Goal: Use online tool/utility: Utilize a website feature to perform a specific function

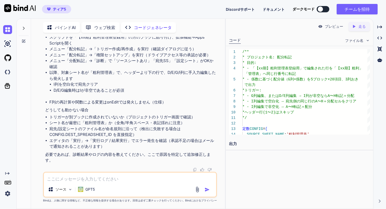
scroll to position [4942, 0]
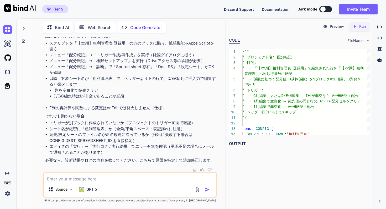
click at [280, 18] on div "Tier 5 Discord Support Documentation Dark mode Invite Team Created with Pixso." at bounding box center [193, 9] width 386 height 18
click at [380, 40] on icon "Created with Pixso." at bounding box center [379, 38] width 5 height 5
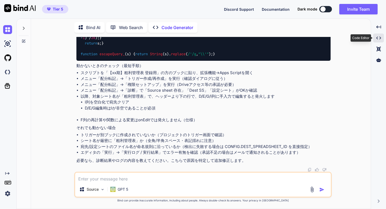
click at [380, 40] on icon "Created with Pixso." at bounding box center [378, 38] width 5 height 5
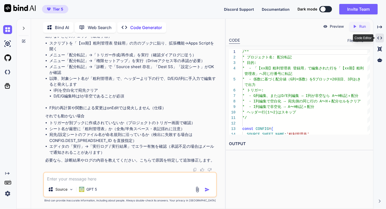
click at [380, 40] on icon "Created with Pixso." at bounding box center [379, 38] width 5 height 5
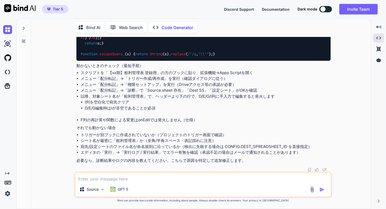
scroll to position [5317, 0]
click at [377, 38] on icon "Created with Pixso." at bounding box center [378, 38] width 5 height 5
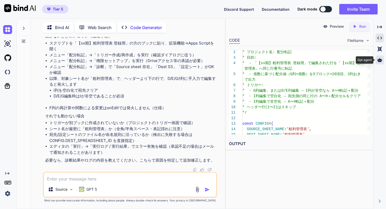
click at [379, 60] on icon at bounding box center [379, 60] width 5 height 4
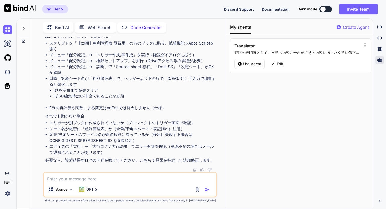
click at [337, 95] on div "My agents Create Agent Translator 翻訳の専門家として、文章の内容に合わせてその内容に適した文章に修正し、指定した言語に翻訳す…" at bounding box center [299, 114] width 147 height 190
click at [358, 27] on p "Create Agent" at bounding box center [356, 27] width 26 height 6
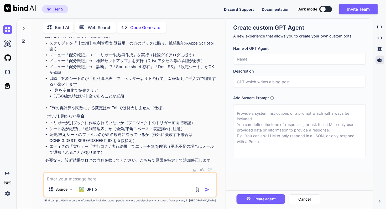
click at [293, 83] on input "text" at bounding box center [299, 82] width 133 height 12
click at [289, 104] on div "Add System Prompt" at bounding box center [299, 126] width 133 height 63
click at [291, 39] on p "A new experience that allows you to create your own custom bots" at bounding box center [299, 36] width 133 height 6
click at [292, 193] on div "Create agent Cancel" at bounding box center [299, 200] width 147 height 18
click at [295, 198] on button "Cancel" at bounding box center [304, 200] width 32 height 10
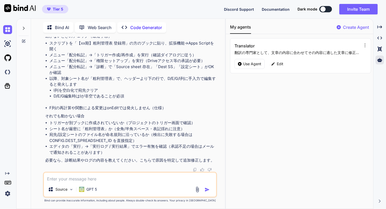
click at [310, 154] on div "My agents Create Agent Translator 翻訳の専門家として、文章の内容に合わせてその内容に適した文章に修正し、指定した言語に翻訳す…" at bounding box center [299, 114] width 147 height 190
click at [6, 193] on img at bounding box center [7, 193] width 9 height 9
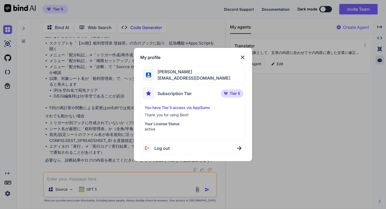
click at [242, 56] on img at bounding box center [242, 57] width 6 height 6
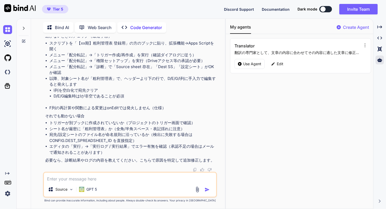
click at [9, 182] on icon at bounding box center [7, 182] width 7 height 7
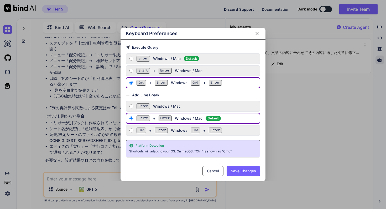
click at [9, 182] on div "Keyboard Preferences Execute Query Enter Windows / Mac Default Shift + Enter Wi…" at bounding box center [193, 104] width 386 height 209
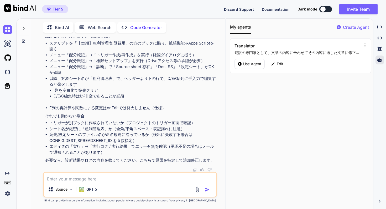
click at [9, 182] on icon at bounding box center [7, 182] width 7 height 7
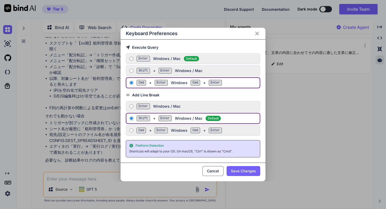
click at [9, 182] on div "Keyboard Preferences Execute Query Enter Windows / Mac Default Shift + Enter Wi…" at bounding box center [193, 104] width 386 height 209
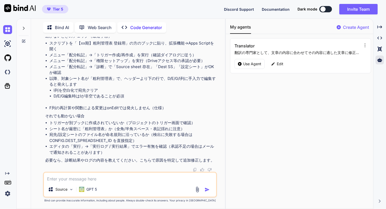
click at [9, 173] on icon "Created with Pixso." at bounding box center [7, 174] width 4 height 4
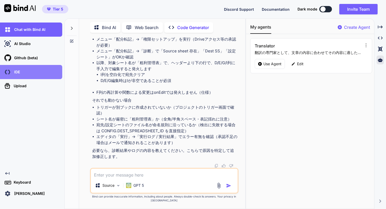
click at [32, 76] on div "IDE" at bounding box center [32, 72] width 59 height 9
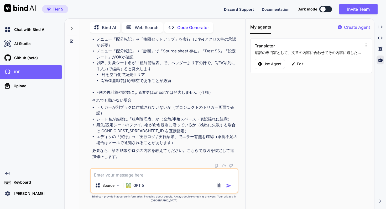
click at [272, 122] on div "My agents Create Agent Translator 翻訳の専門家として、文章の内容に合わせてその内容に適した文章に修正し、指定した言語に翻訳す…" at bounding box center [310, 114] width 128 height 190
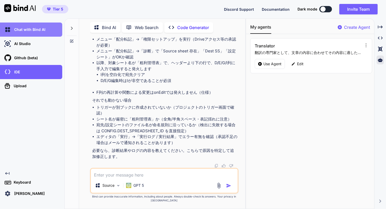
click at [24, 27] on p "Chat with Bind AI" at bounding box center [28, 29] width 33 height 5
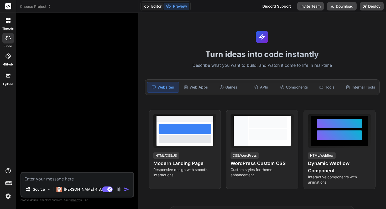
click at [152, 8] on button "Editor" at bounding box center [153, 6] width 22 height 7
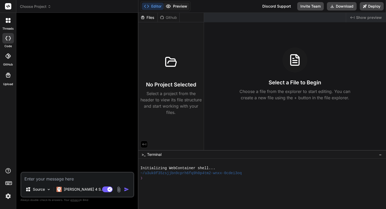
click at [174, 6] on button "Preview" at bounding box center [176, 6] width 26 height 7
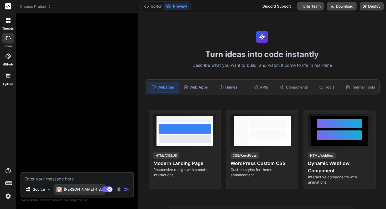
click at [73, 187] on p "Claude 4 S.." at bounding box center [83, 189] width 39 height 5
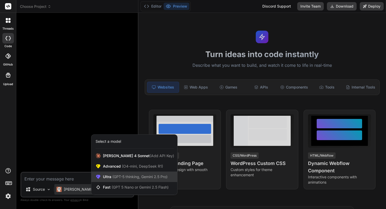
click at [153, 175] on span "(GPT-5 thinking, Gemini 2.5 Pro)" at bounding box center [139, 177] width 56 height 4
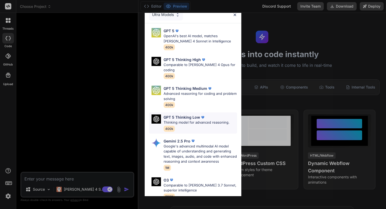
scroll to position [1, 0]
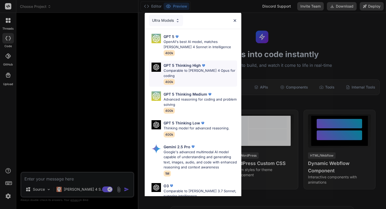
click at [182, 65] on p "GPT 5 Thinking High" at bounding box center [181, 66] width 37 height 6
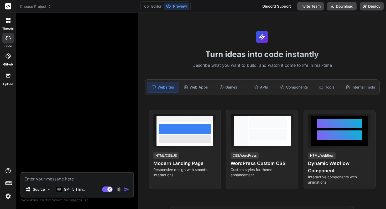
click at [7, 198] on img at bounding box center [8, 196] width 9 height 9
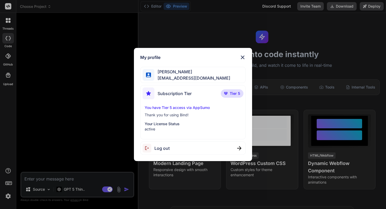
click at [7, 198] on div "My profile Koichi Sato info@maenomeri.jp Subscription Tier Tier 5 You have Tier…" at bounding box center [193, 104] width 386 height 209
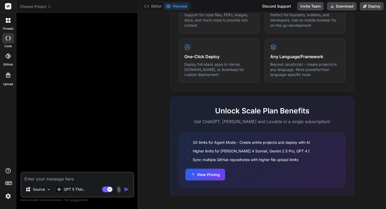
scroll to position [300, 0]
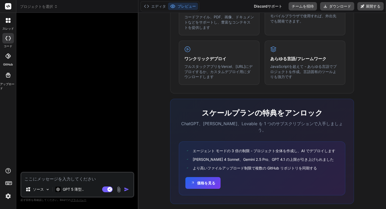
click at [163, 95] on div "IDEを強力にする要素 アイデアを実現するために必要なものすべて 画像から作成 モックアップ、スクリーンショット、スケッチをアップロードして、一致する UI …" at bounding box center [261, 57] width 241 height 316
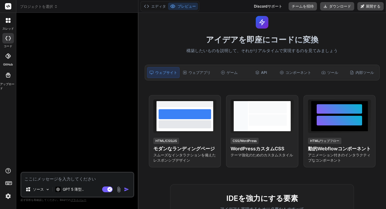
scroll to position [0, 0]
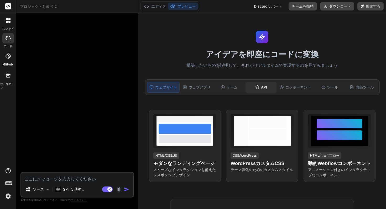
click at [261, 91] on div "API" at bounding box center [260, 87] width 31 height 11
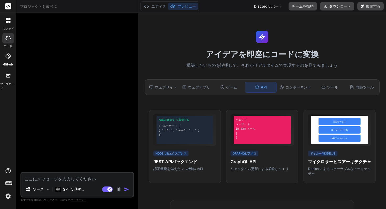
click at [54, 7] on icon at bounding box center [56, 7] width 4 height 4
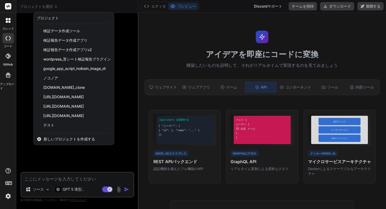
click at [164, 39] on div at bounding box center [193, 104] width 386 height 209
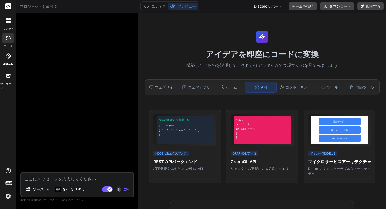
click at [10, 24] on div at bounding box center [8, 20] width 11 height 11
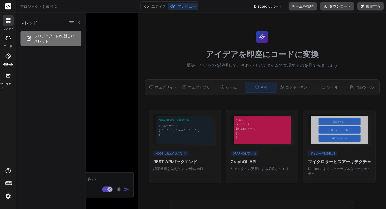
click at [8, 40] on icon at bounding box center [8, 38] width 5 height 4
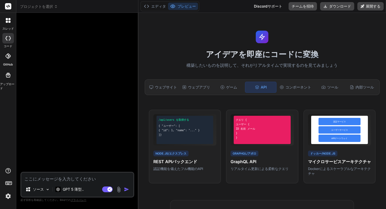
click at [6, 59] on div at bounding box center [8, 56] width 12 height 12
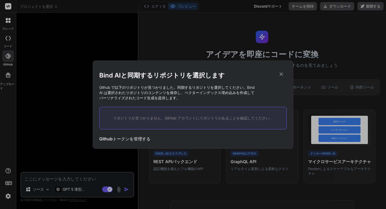
click at [284, 72] on h2 "Bind AIと同期するリポジトリを選択します" at bounding box center [192, 75] width 187 height 8
click at [193, 96] on p "Github で以下のリポジトリが見つかりました。同期するリポジトリを選択してください。Bind AI は選択されたリポジトリのコンテンツを保存し、ベクターイ…" at bounding box center [192, 93] width 187 height 16
click at [181, 117] on font "リポジトリが見つかりません。GitHub アカウントにリポジトリがあることを確認してください。" at bounding box center [193, 118] width 160 height 4
click at [281, 73] on icon at bounding box center [281, 74] width 6 height 6
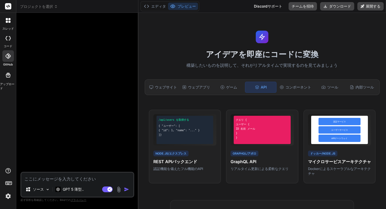
click at [9, 79] on div at bounding box center [8, 75] width 13 height 13
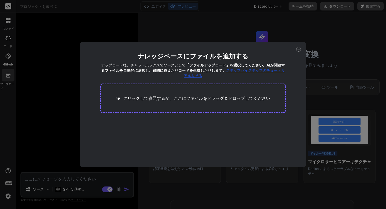
click at [298, 50] on icon at bounding box center [298, 49] width 5 height 5
type textarea "x"
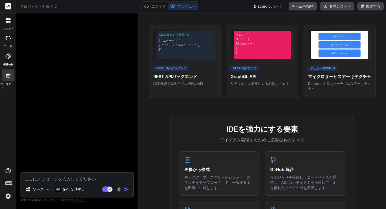
scroll to position [80, 0]
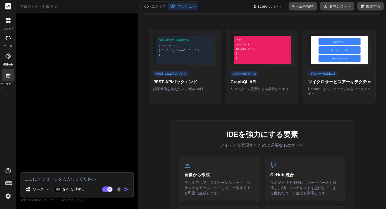
click at [9, 194] on img at bounding box center [8, 196] width 9 height 9
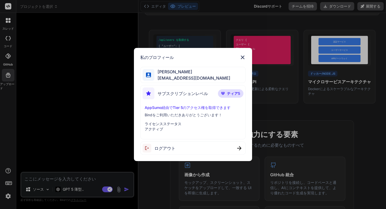
click at [68, 152] on div "私のプロフィール 佐藤浩一 info@maenomeri.jp サブスクリプションレベル ティア5 AppSumo経由でTier 5のアクセス権を取得できます…" at bounding box center [193, 104] width 386 height 209
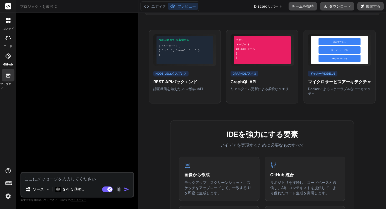
click at [227, 25] on div "アイデアを即座にコードに変換 構築したいものを説明して、それがリアルタイムで実現するのを見てみましょう ウェブサイト ウェブアプリ ゲーム API コンポーネ…" at bounding box center [261, 111] width 247 height 197
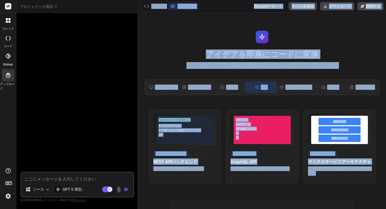
drag, startPoint x: 138, startPoint y: 8, endPoint x: 189, endPoint y: 195, distance: 194.3
click at [189, 195] on div "エディタ プレビュー Discordサポート チームを招待 ダウンロード 展開する アイデアを即座にコードに変換 構築したいものを説明して、それがリアルタイム…" at bounding box center [261, 104] width 247 height 209
click at [143, 86] on div "アイデアを即座にコードに変換 構築したいものを説明して、それがリアルタイムで実現するのを見てみましょう ウェブサイト ウェブアプリ ゲーム API コンポーネ…" at bounding box center [261, 111] width 247 height 197
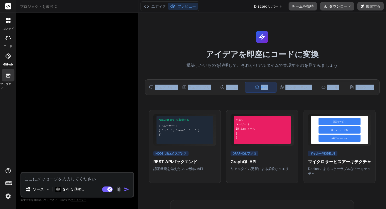
drag, startPoint x: 143, startPoint y: 86, endPoint x: 149, endPoint y: 104, distance: 19.0
click at [149, 104] on div "アイデアを即座にコードに変換 構築したいものを説明して、それがリアルタイムで実現するのを見てみましょう ウェブサイト ウェブアプリ ゲーム API コンポーネ…" at bounding box center [261, 111] width 247 height 197
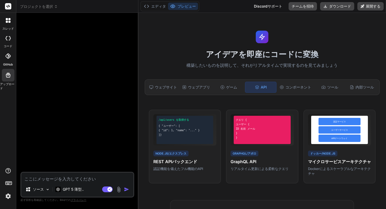
click at [145, 96] on div "アイデアを即座にコードに変換 構築したいものを説明して、それがリアルタイムで実現するのを見てみましょう ウェブサイト ウェブアプリ ゲーム API コンポーネ…" at bounding box center [261, 111] width 247 height 197
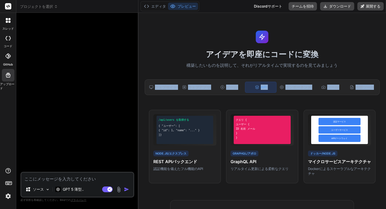
drag, startPoint x: 142, startPoint y: 86, endPoint x: 145, endPoint y: 97, distance: 11.3
click at [145, 97] on div "アイデアを即座にコードに変換 構築したいものを説明して、それがリアルタイムで実現するのを見てみましょう ウェブサイト ウェブアプリ ゲーム API コンポーネ…" at bounding box center [261, 111] width 247 height 197
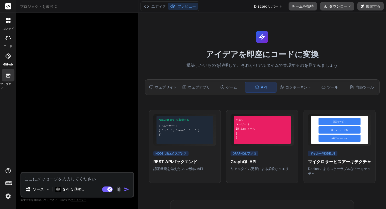
click at [174, 50] on h1 "アイデアを即座にコードに変換" at bounding box center [261, 54] width 241 height 9
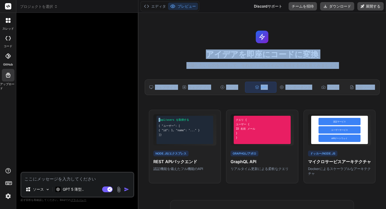
drag, startPoint x: 174, startPoint y: 50, endPoint x: 144, endPoint y: 100, distance: 58.2
click at [144, 100] on div "アイデアを即座にコードに変換 構築したいものを説明して、それがリアルタイムで実現するのを見てみましょう ウェブサイト ウェブアプリ ゲーム API コンポーネ…" at bounding box center [261, 111] width 247 height 197
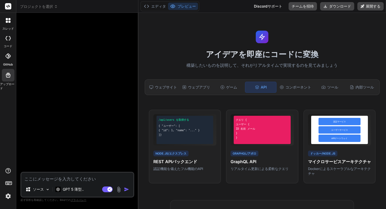
click at [225, 104] on div "アイデアを即座にコードに変換 構築したいものを説明して、それがリアルタイムで実現するのを見てみましょう ウェブサイト ウェブアプリ ゲーム API コンポーネ…" at bounding box center [261, 111] width 247 height 197
click at [156, 8] on font "エディタ" at bounding box center [158, 6] width 15 height 4
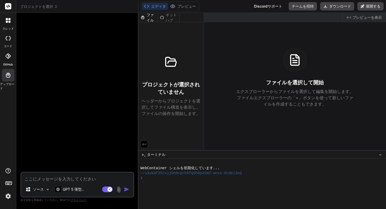
click at [119, 60] on div at bounding box center [78, 94] width 113 height 155
click at [365, 20] on font "プレビューを表示" at bounding box center [366, 17] width 29 height 4
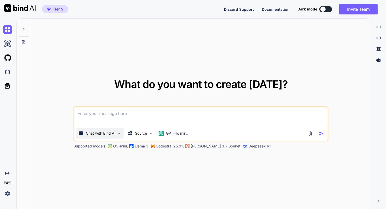
click at [114, 135] on p "Chat with Bind AI" at bounding box center [101, 133] width 30 height 5
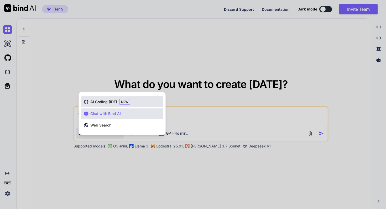
click at [116, 105] on div "AI Coding (IDE) NEW" at bounding box center [122, 102] width 82 height 11
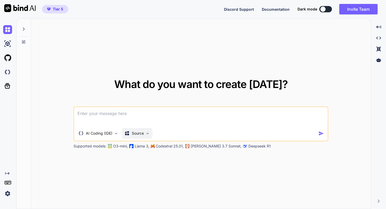
click at [136, 134] on p "Source" at bounding box center [138, 133] width 12 height 5
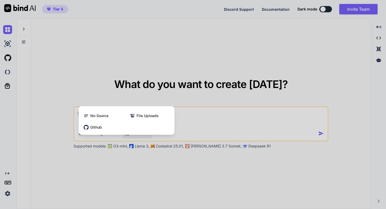
click at [103, 152] on div at bounding box center [193, 104] width 386 height 209
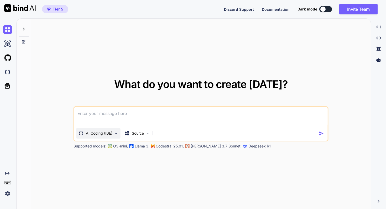
click at [106, 131] on div "AI Coding (IDE)" at bounding box center [98, 133] width 44 height 10
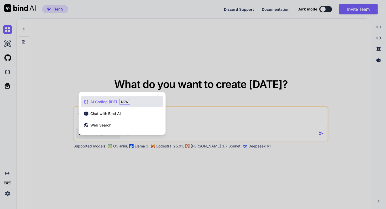
click at [112, 162] on div at bounding box center [193, 104] width 386 height 209
type textarea "x"
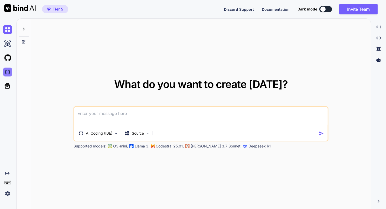
click at [4, 75] on img at bounding box center [7, 72] width 9 height 9
click at [52, 143] on div "What do you want to create today? AI Coding (IDE) Source Supported models: O3-m…" at bounding box center [201, 114] width 340 height 191
click at [9, 75] on img at bounding box center [7, 72] width 9 height 9
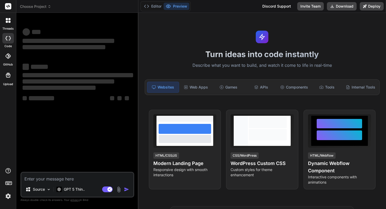
type textarea "x"
click at [50, 190] on img at bounding box center [48, 190] width 4 height 4
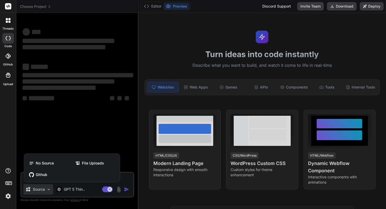
click at [62, 187] on div at bounding box center [193, 104] width 386 height 209
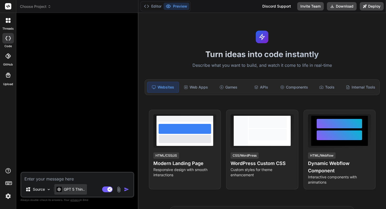
click at [77, 188] on p "GPT 5 Thin.." at bounding box center [74, 189] width 21 height 5
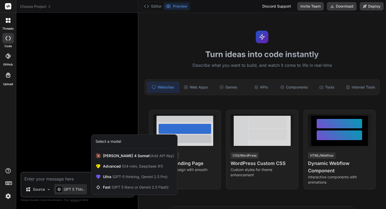
click at [71, 152] on div at bounding box center [193, 104] width 386 height 209
type textarea "x"
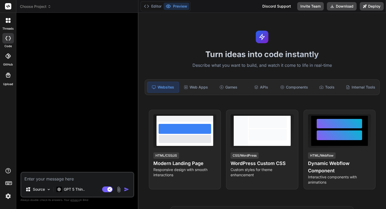
click at [10, 194] on img at bounding box center [8, 196] width 9 height 9
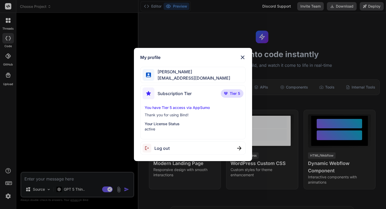
click at [10, 194] on div "My profile [PERSON_NAME] [EMAIL_ADDRESS][DOMAIN_NAME] Subscription Tier Tier 5 …" at bounding box center [193, 104] width 386 height 209
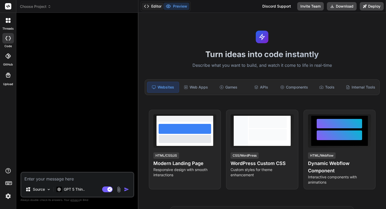
click at [152, 8] on button "Editor" at bounding box center [153, 6] width 22 height 7
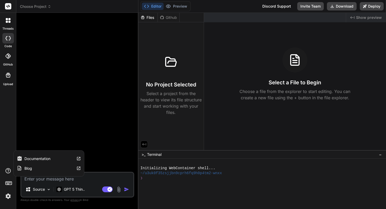
click at [33, 158] on label "Documentation" at bounding box center [37, 158] width 26 height 5
